Goal: Book appointment/travel/reservation

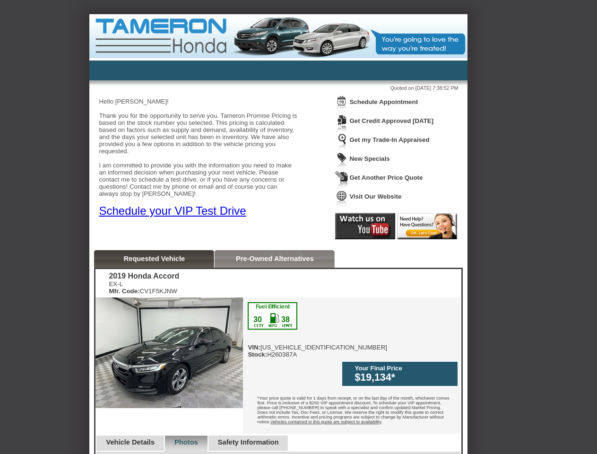
click at [182, 217] on link "Schedule your VIP Test Drive" at bounding box center [172, 210] width 147 height 13
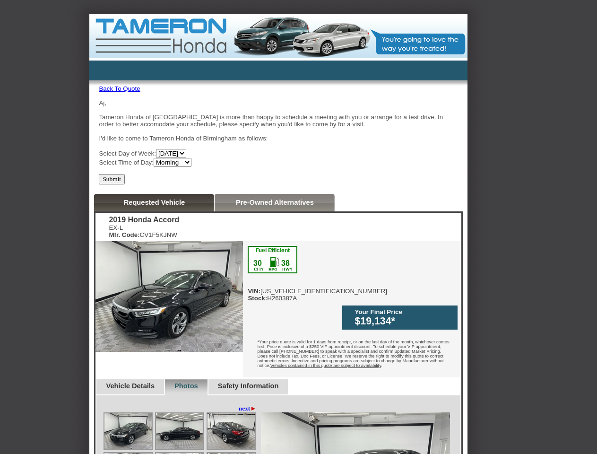
click at [342, 111] on div "Aj, Tameron Honda of [GEOGRAPHIC_DATA] is more than happy to schedule a meeting…" at bounding box center [278, 133] width 359 height 68
click at [389, 103] on div "Aj, Tameron Honda of [GEOGRAPHIC_DATA] is more than happy to schedule a meeting…" at bounding box center [278, 133] width 359 height 68
click at [365, 237] on div "2019 Honda Accord EX-L Mfr. Code: CV1F5KJNW Reserve This Vehicle Please confirm…" at bounding box center [279, 389] width 366 height 353
click at [427, 237] on div "2019 Honda Accord EX-L Mfr. Code: CV1F5KJNW Reserve This Vehicle Please confirm…" at bounding box center [279, 389] width 366 height 353
click at [155, 260] on img at bounding box center [170, 296] width 148 height 111
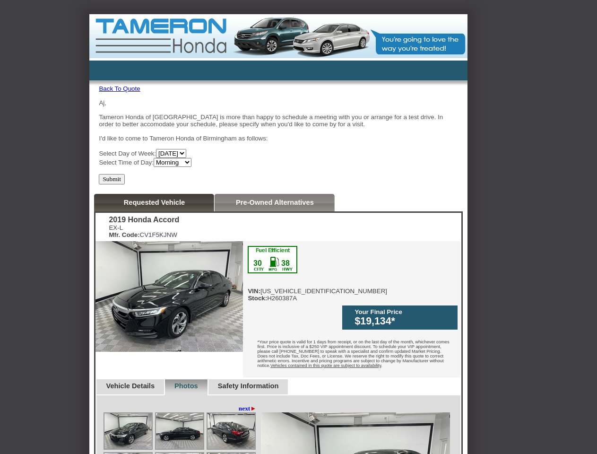
click at [275, 260] on div "30 38" at bounding box center [273, 259] width 50 height 27
click at [135, 424] on img at bounding box center [128, 430] width 47 height 35
click at [197, 424] on img at bounding box center [179, 430] width 47 height 35
